Goal: Information Seeking & Learning: Check status

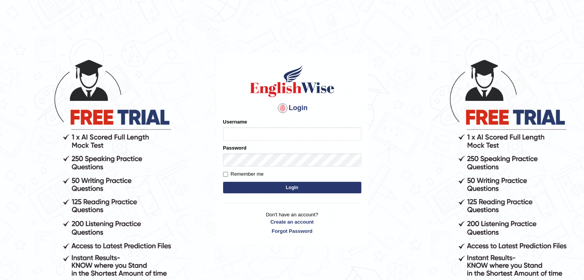
click at [233, 129] on input "Username" at bounding box center [292, 133] width 138 height 13
type input "0401809009"
drag, startPoint x: 262, startPoint y: 136, endPoint x: 221, endPoint y: 135, distance: 41.8
click at [221, 135] on div "Login Please fix the following errors: Username 0401809009 Password Remember me…" at bounding box center [291, 149] width 151 height 192
click at [278, 186] on button "Login" at bounding box center [292, 188] width 138 height 12
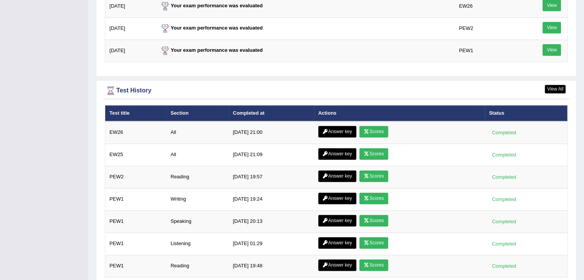
scroll to position [1044, 0]
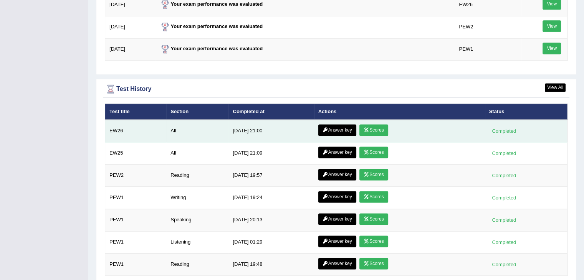
click at [380, 127] on link "Scores" at bounding box center [373, 130] width 28 height 12
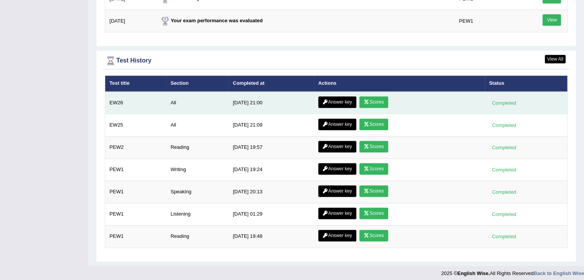
click at [335, 100] on link "Answer key" at bounding box center [337, 102] width 38 height 12
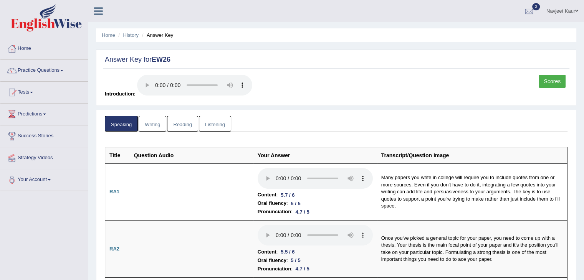
click at [155, 127] on link "Writing" at bounding box center [153, 124] width 28 height 16
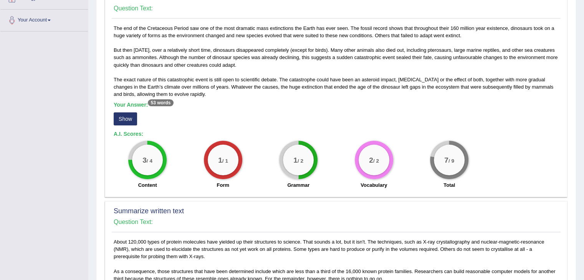
scroll to position [161, 0]
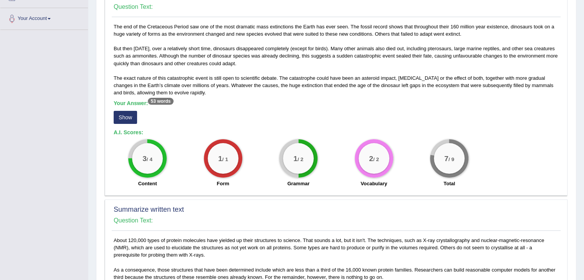
click at [129, 118] on button "Show" at bounding box center [125, 117] width 23 height 13
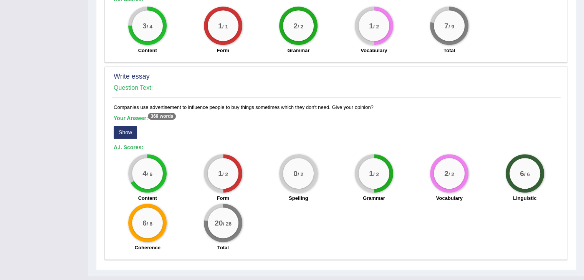
scroll to position [529, 0]
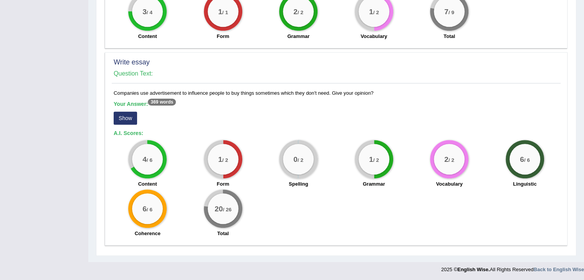
click at [122, 116] on button "Show" at bounding box center [125, 118] width 23 height 13
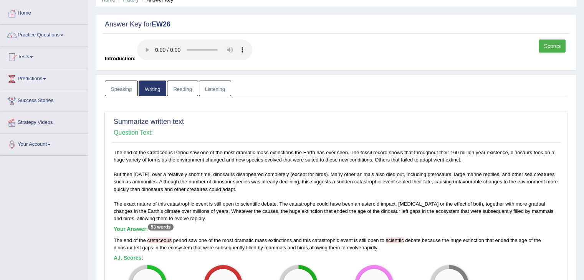
scroll to position [0, 0]
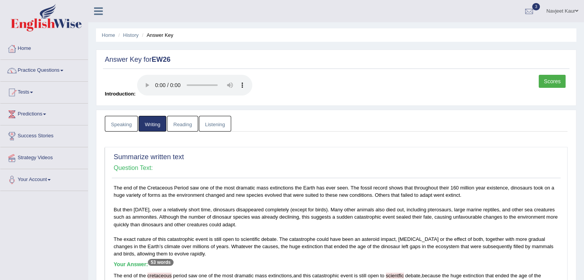
click at [183, 124] on link "Reading" at bounding box center [182, 124] width 31 height 16
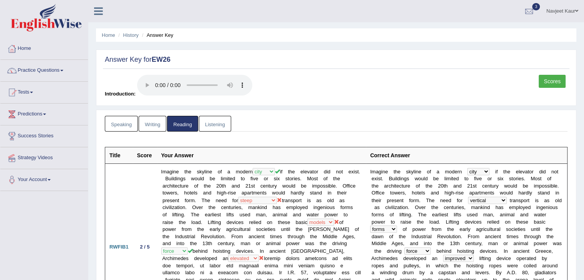
click at [214, 125] on link "Listening" at bounding box center [215, 124] width 32 height 16
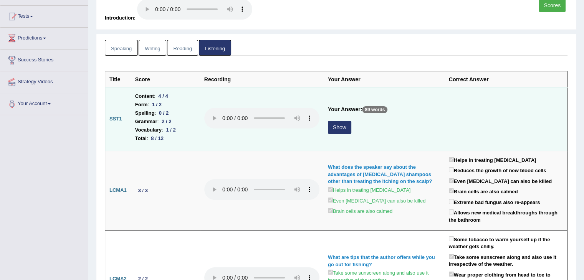
scroll to position [77, 0]
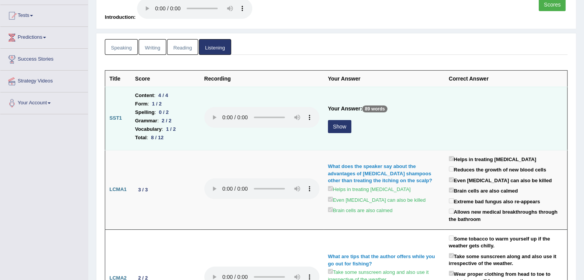
click at [338, 125] on button "Show" at bounding box center [339, 126] width 23 height 13
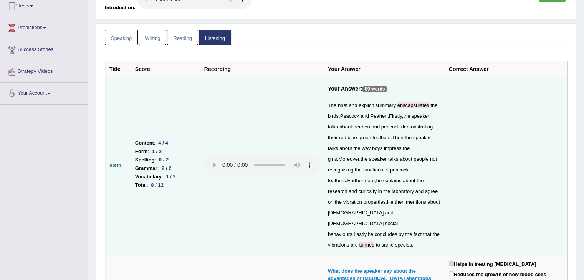
scroll to position [0, 0]
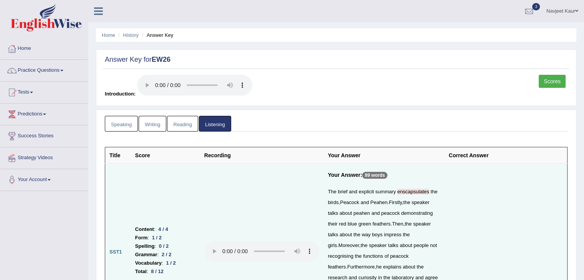
click at [123, 120] on link "Speaking" at bounding box center [121, 124] width 33 height 16
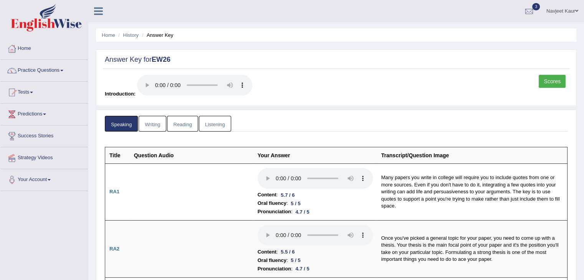
click at [223, 124] on link "Listening" at bounding box center [215, 124] width 32 height 16
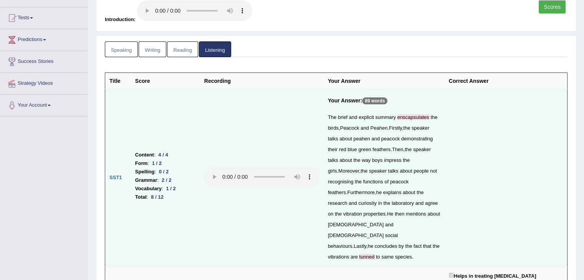
scroll to position [73, 0]
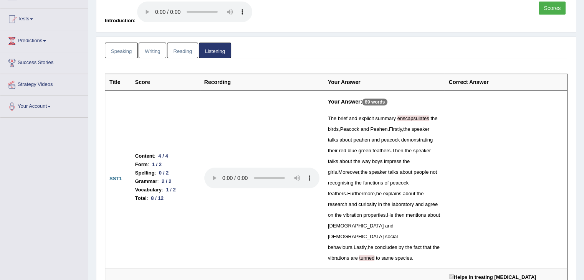
click at [178, 49] on link "Reading" at bounding box center [182, 51] width 31 height 16
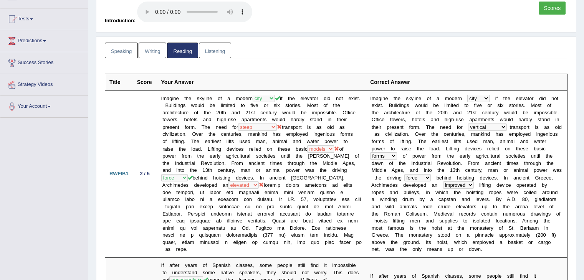
click at [151, 53] on link "Writing" at bounding box center [153, 51] width 28 height 16
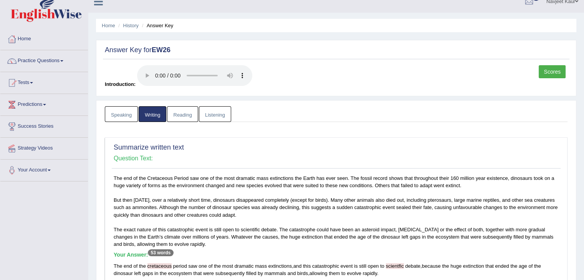
scroll to position [0, 0]
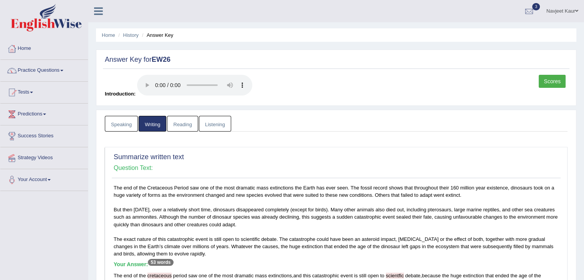
click at [124, 124] on link "Speaking" at bounding box center [121, 124] width 33 height 16
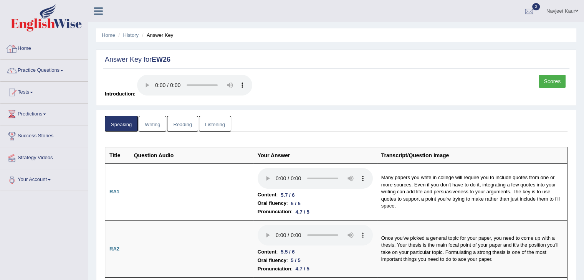
click at [23, 50] on link "Home" at bounding box center [43, 47] width 87 height 19
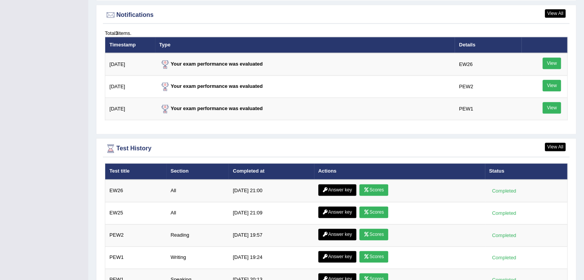
scroll to position [1023, 0]
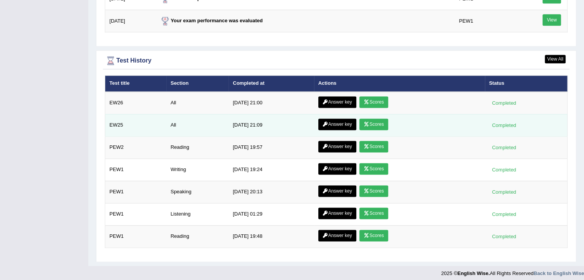
click at [366, 122] on icon at bounding box center [366, 124] width 6 height 5
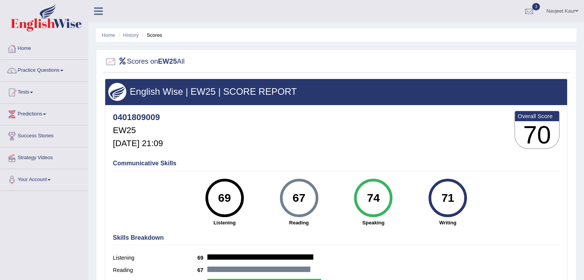
click at [24, 46] on link "Home" at bounding box center [43, 47] width 87 height 19
